Goal: Register for event/course: Sign up to attend an event or enroll in a course

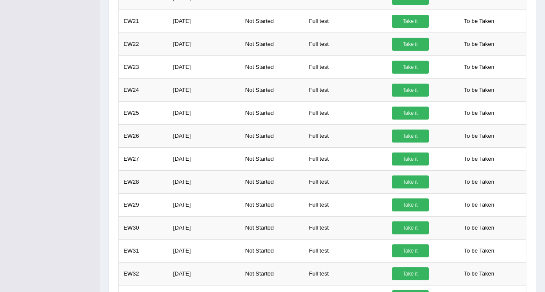
scroll to position [676, 0]
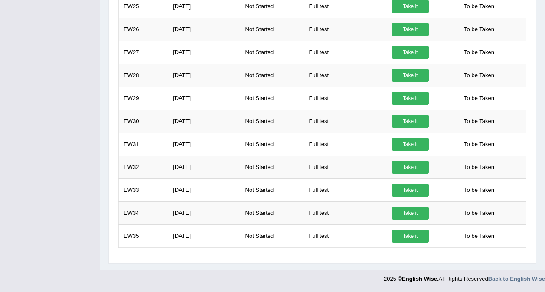
drag, startPoint x: 82, startPoint y: 0, endPoint x: 40, endPoint y: 117, distance: 124.8
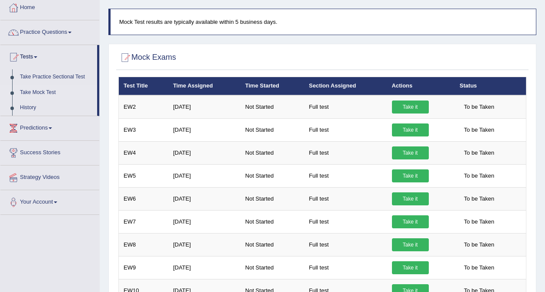
scroll to position [0, 0]
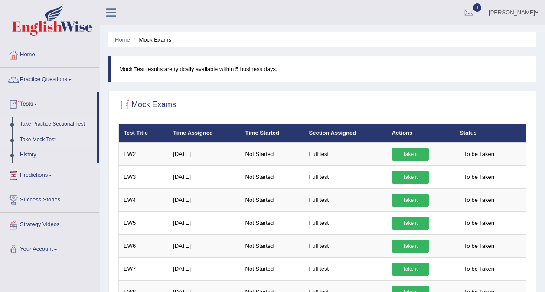
click at [52, 124] on link "Take Practice Sectional Test" at bounding box center [56, 125] width 81 height 16
click at [46, 124] on link "Take Practice Sectional Test" at bounding box center [56, 125] width 81 height 16
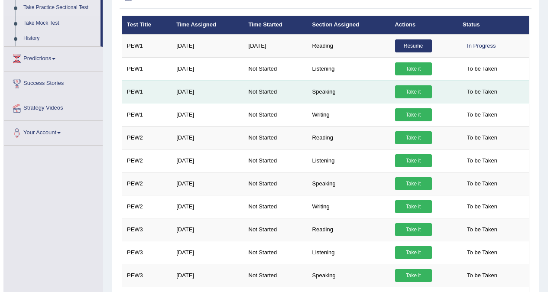
scroll to position [117, 0]
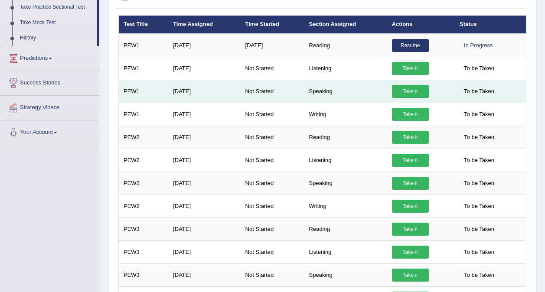
click at [404, 85] on link "Take it" at bounding box center [410, 91] width 37 height 13
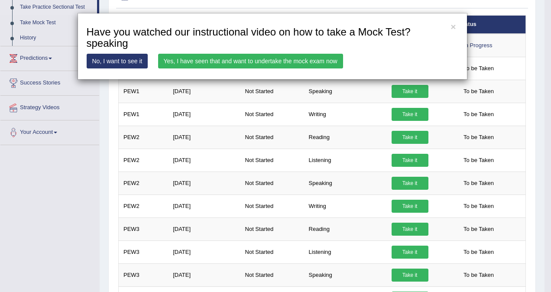
click at [255, 62] on link "Yes, I have seen that and want to undertake the mock exam now" at bounding box center [250, 61] width 185 height 15
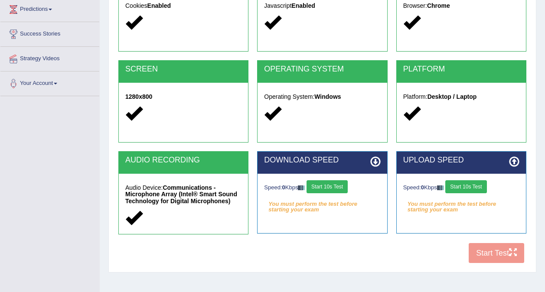
scroll to position [120, 0]
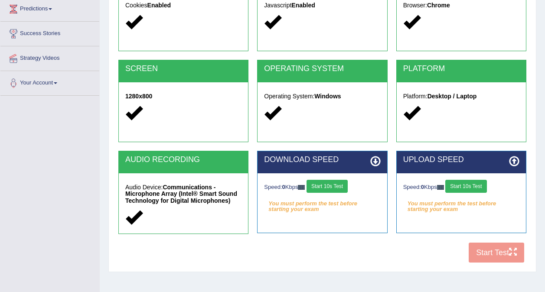
click at [332, 188] on button "Start 10s Test" at bounding box center [326, 186] width 41 height 13
click at [351, 213] on div "Speed: 1320 Kbps Start 10s Test Your connection speed is fine! Select Audio Qua…" at bounding box center [321, 194] width 129 height 43
click at [467, 184] on button "Start 10s Test" at bounding box center [465, 186] width 41 height 13
